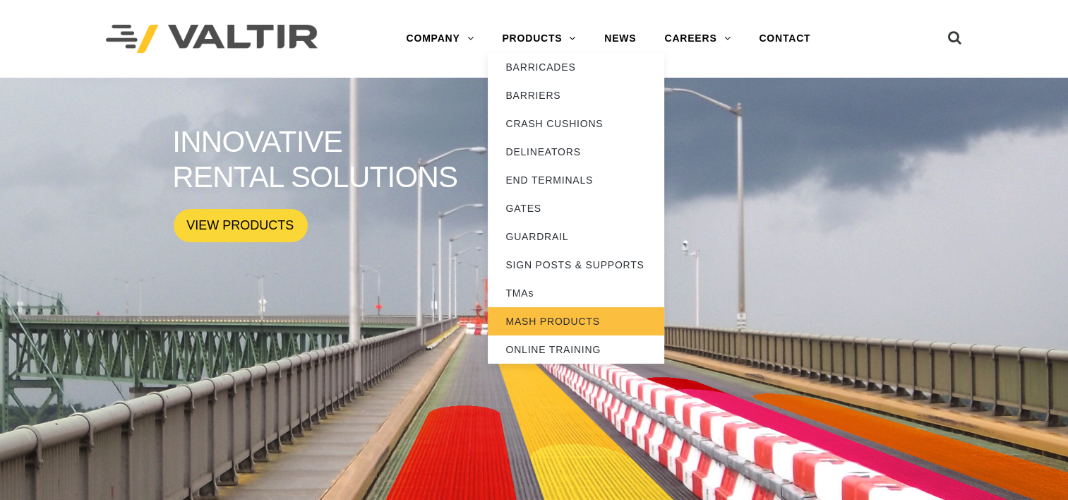
click at [519, 319] on link "MASH PRODUCTS" at bounding box center [576, 321] width 176 height 28
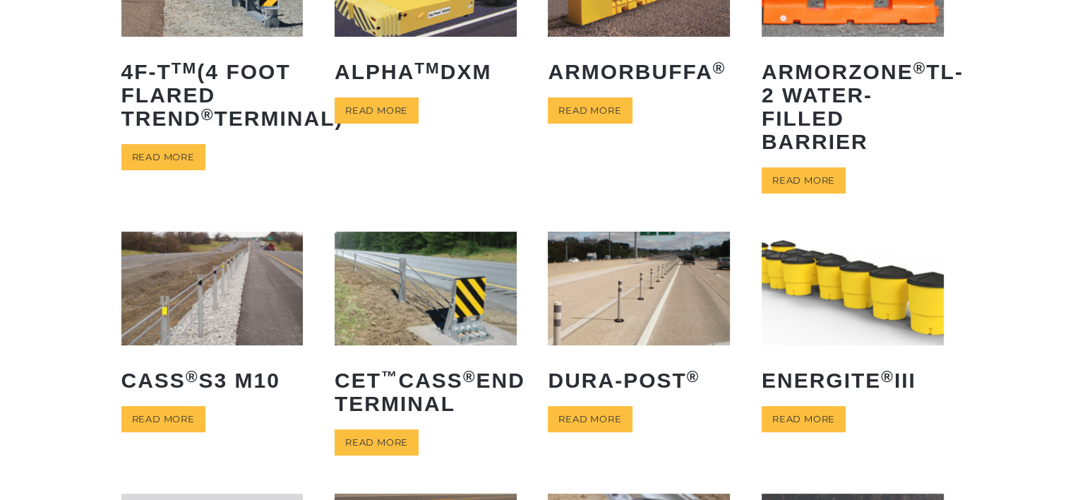
scroll to position [254, 0]
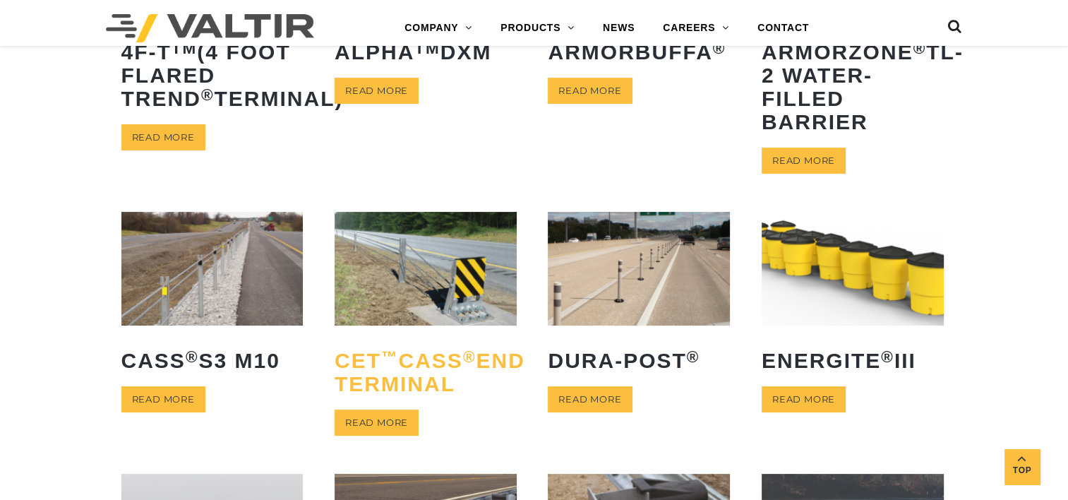
click at [448, 377] on h2 "CET ™ CASS ® End Terminal" at bounding box center [425, 372] width 182 height 68
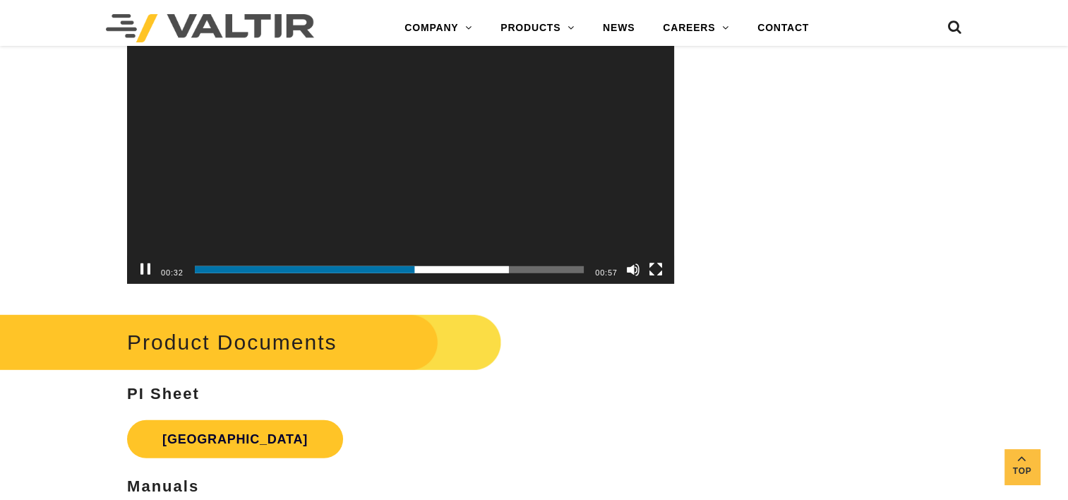
scroll to position [4369, 0]
